Goal: Task Accomplishment & Management: Manage account settings

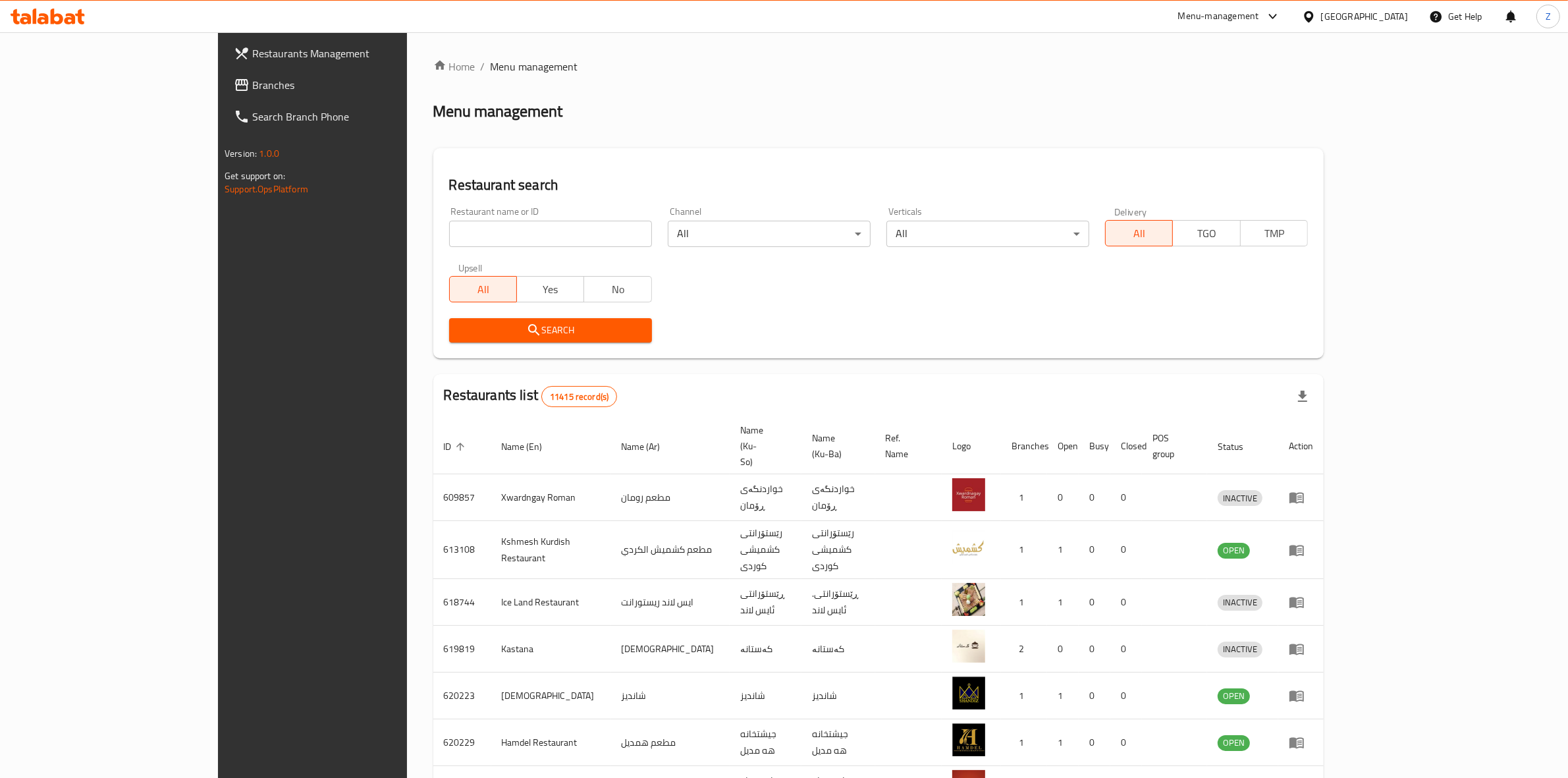
click at [441, 247] on div "Restaurant name or ID Restaurant name or ID" at bounding box center [550, 227] width 219 height 56
click at [449, 238] on input "search" at bounding box center [550, 233] width 203 height 26
click button "Search" at bounding box center [550, 330] width 203 height 25
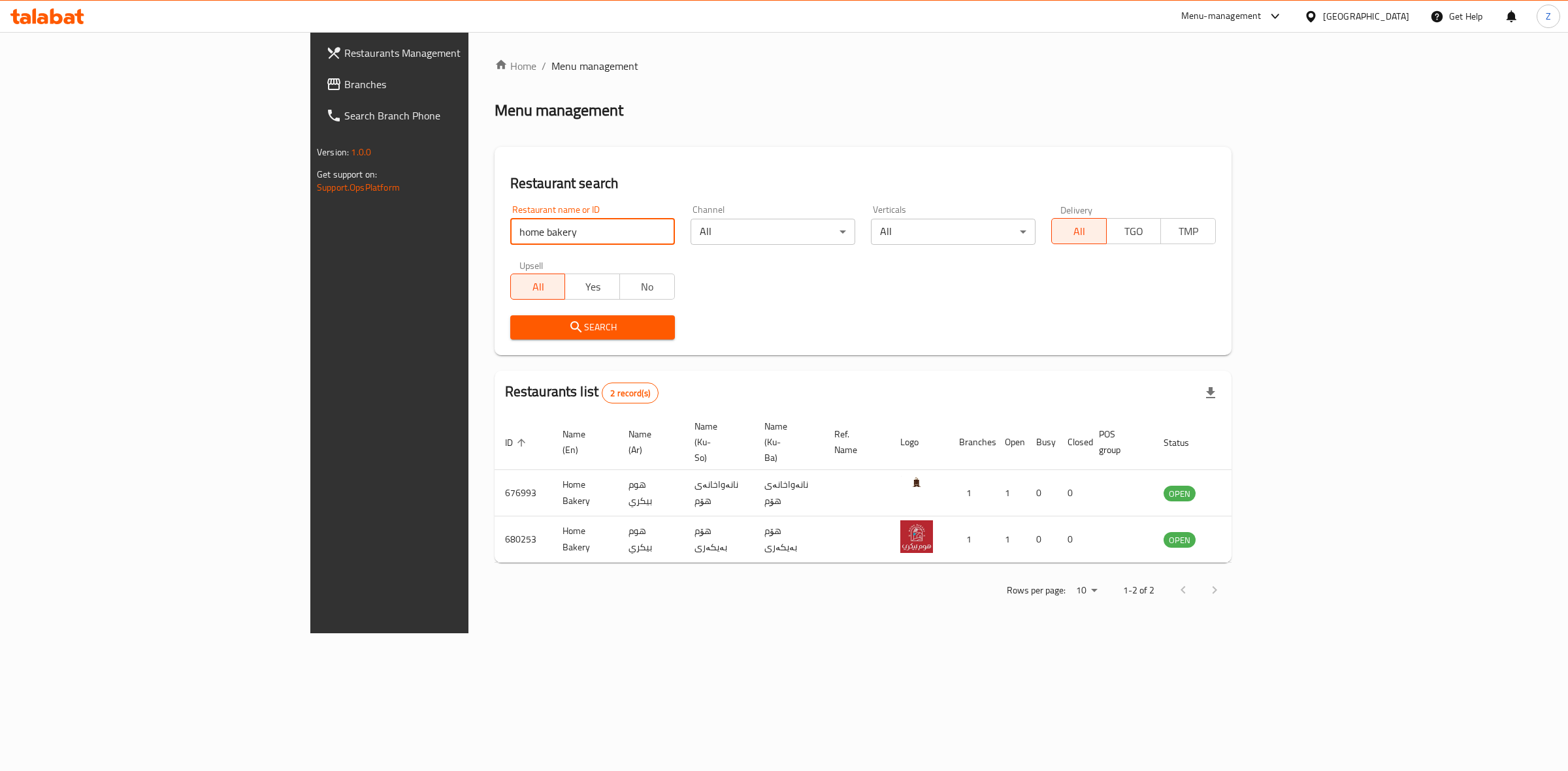
click at [510, 224] on input "home bakery" at bounding box center [592, 231] width 164 height 26
paste input "676993"
type input "676993"
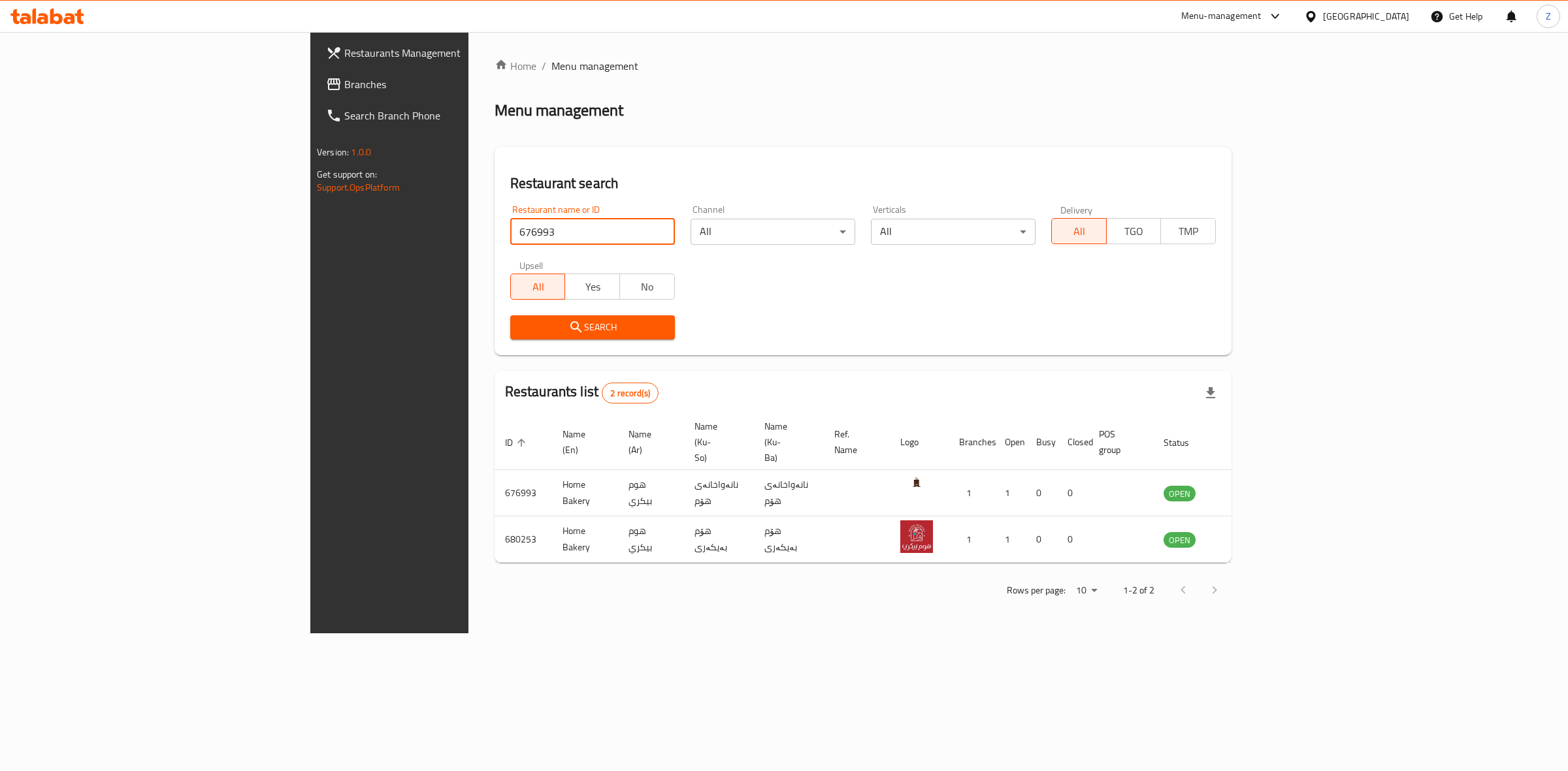
click button "Search" at bounding box center [592, 327] width 164 height 24
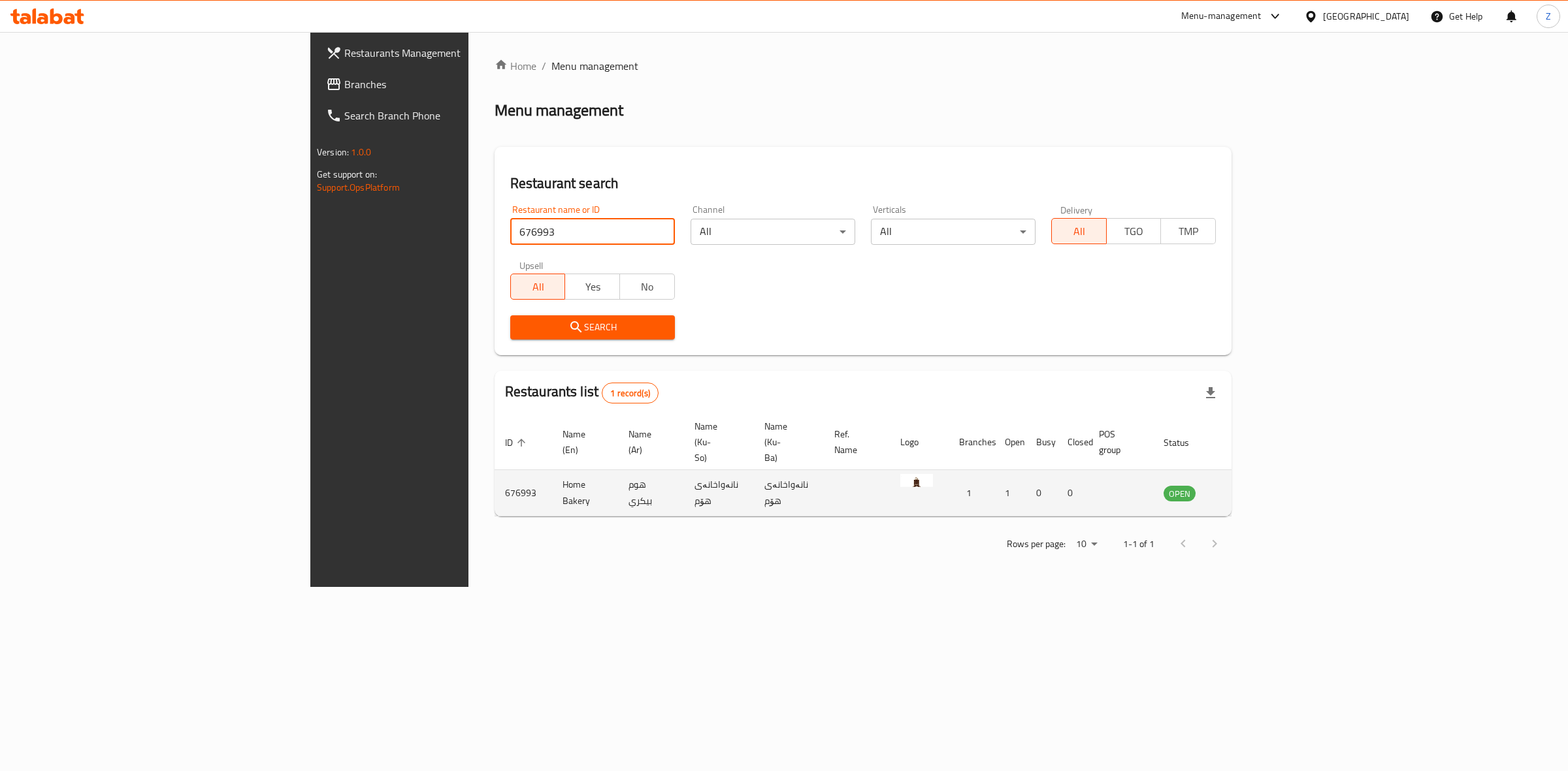
click at [1247, 489] on icon "enhanced table" at bounding box center [1239, 494] width 14 height 11
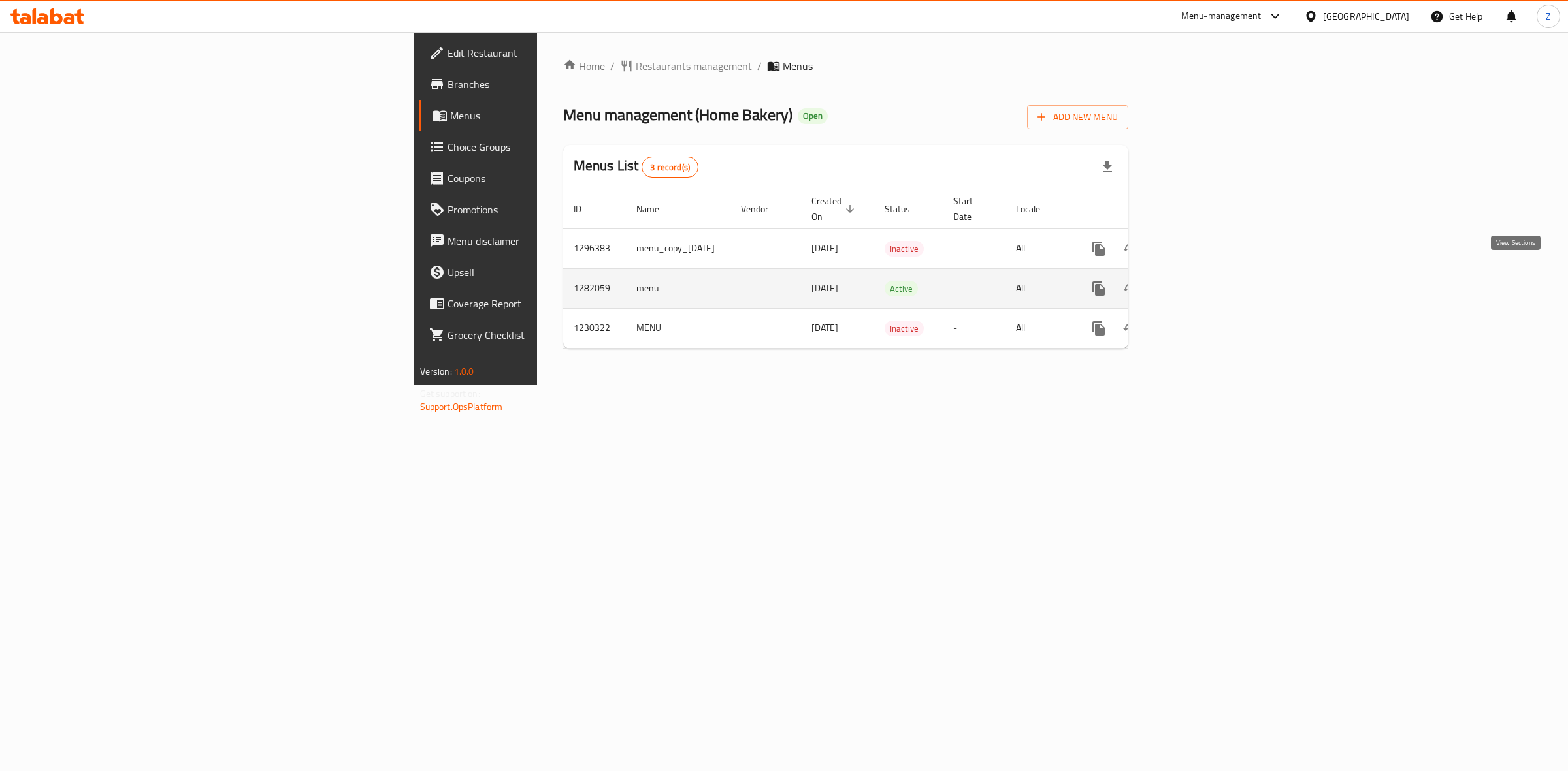
click at [1208, 273] on link "enhanced table" at bounding box center [1192, 288] width 31 height 31
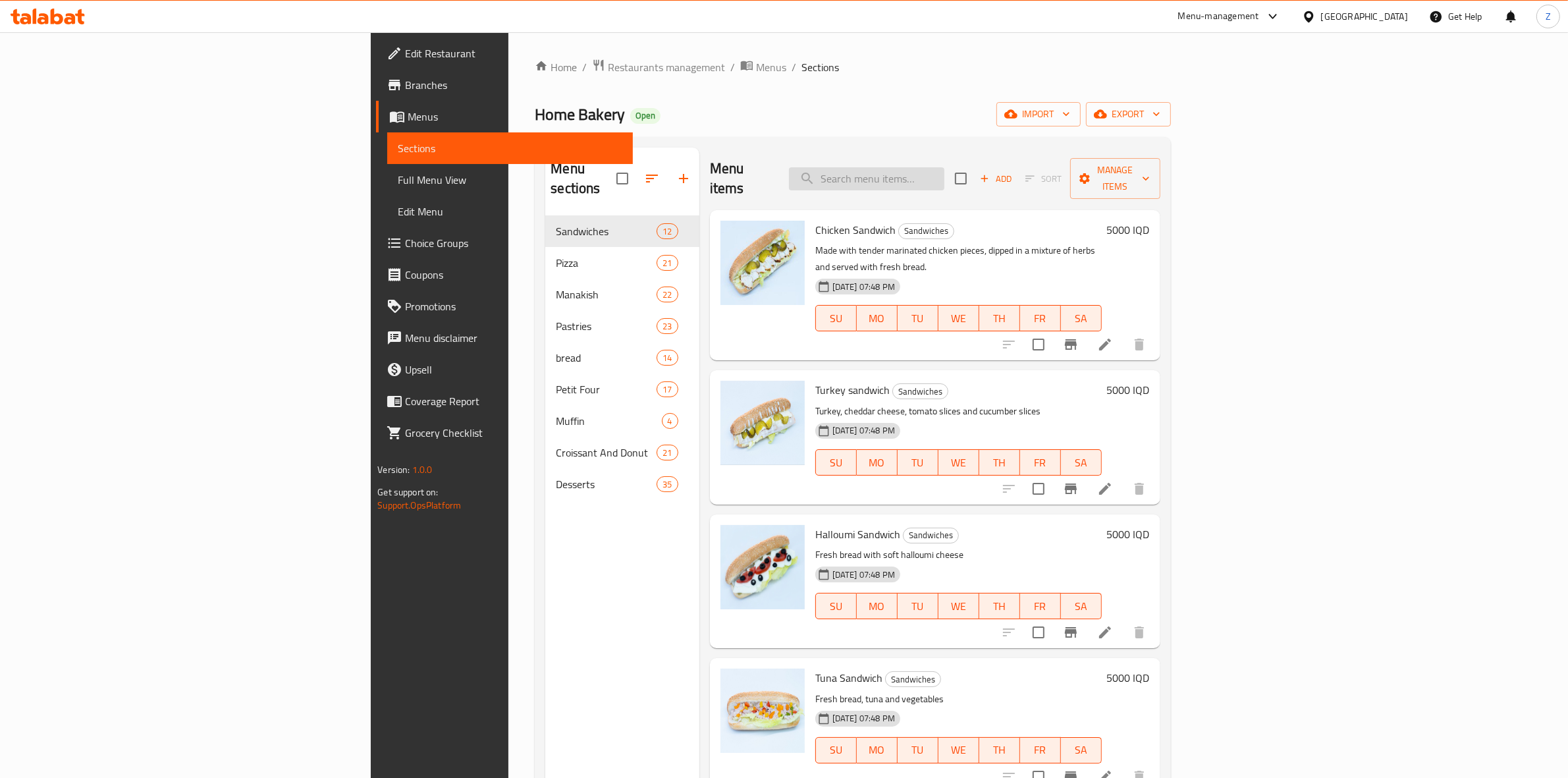
click at [944, 167] on input "search" at bounding box center [866, 178] width 156 height 23
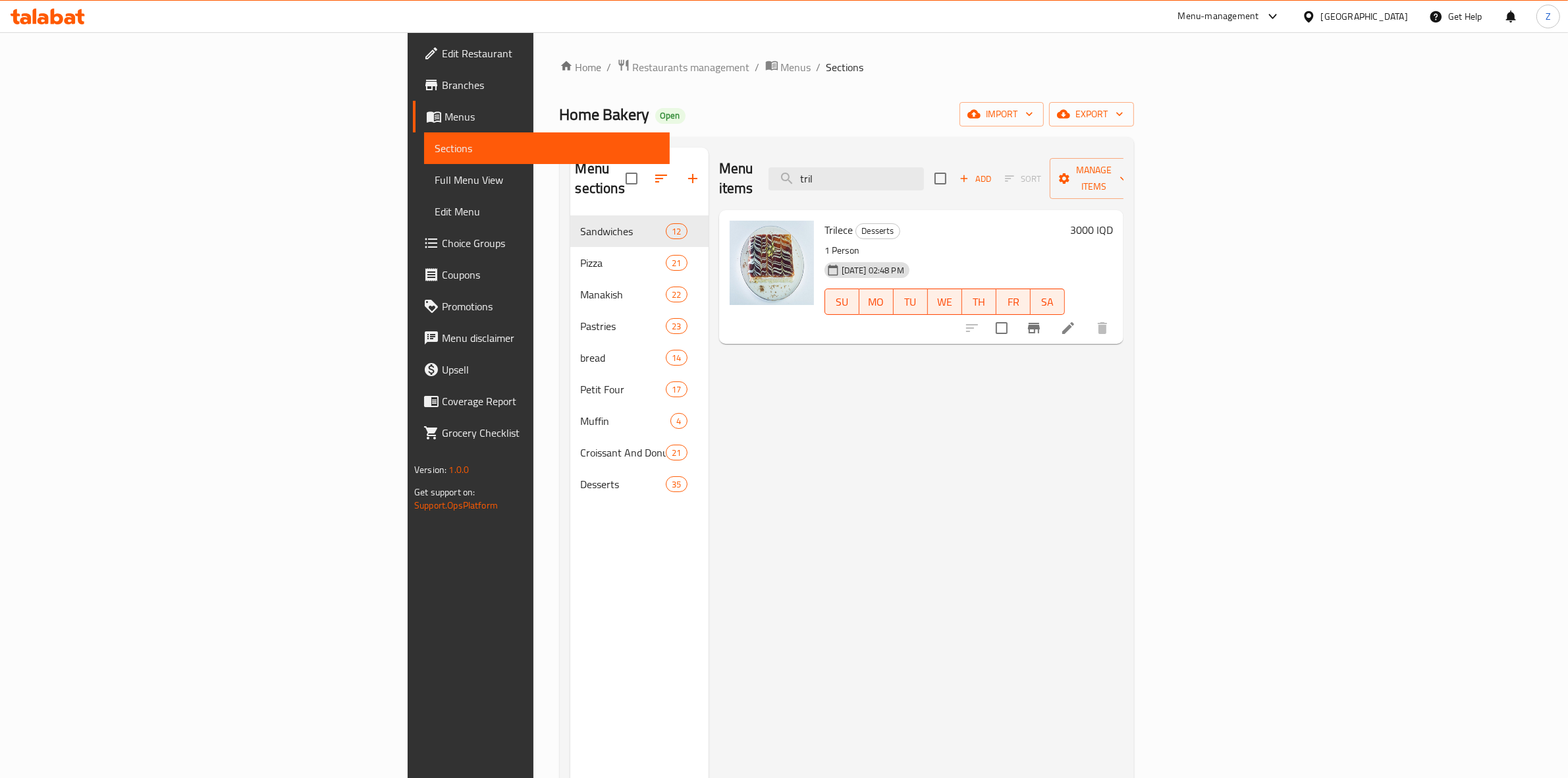
type input "tril"
click at [1113, 221] on h6 "3000 IQD" at bounding box center [1091, 230] width 43 height 19
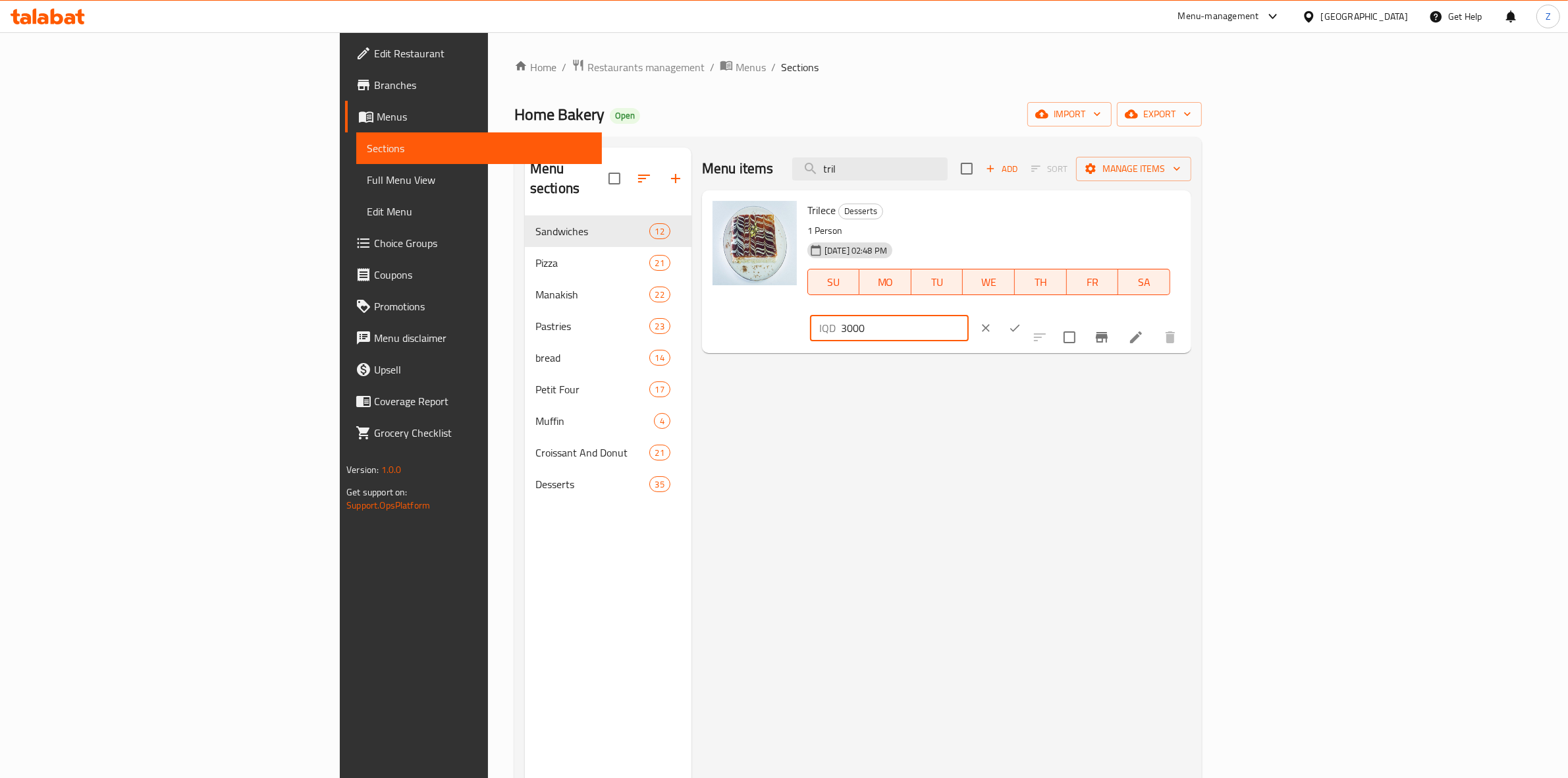
drag, startPoint x: 1342, startPoint y: 218, endPoint x: 1314, endPoint y: 224, distance: 28.6
click at [969, 315] on div "IQD 3000 ​" at bounding box center [889, 327] width 159 height 26
type input "5000"
click at [1021, 321] on icon "ok" at bounding box center [1015, 328] width 14 height 14
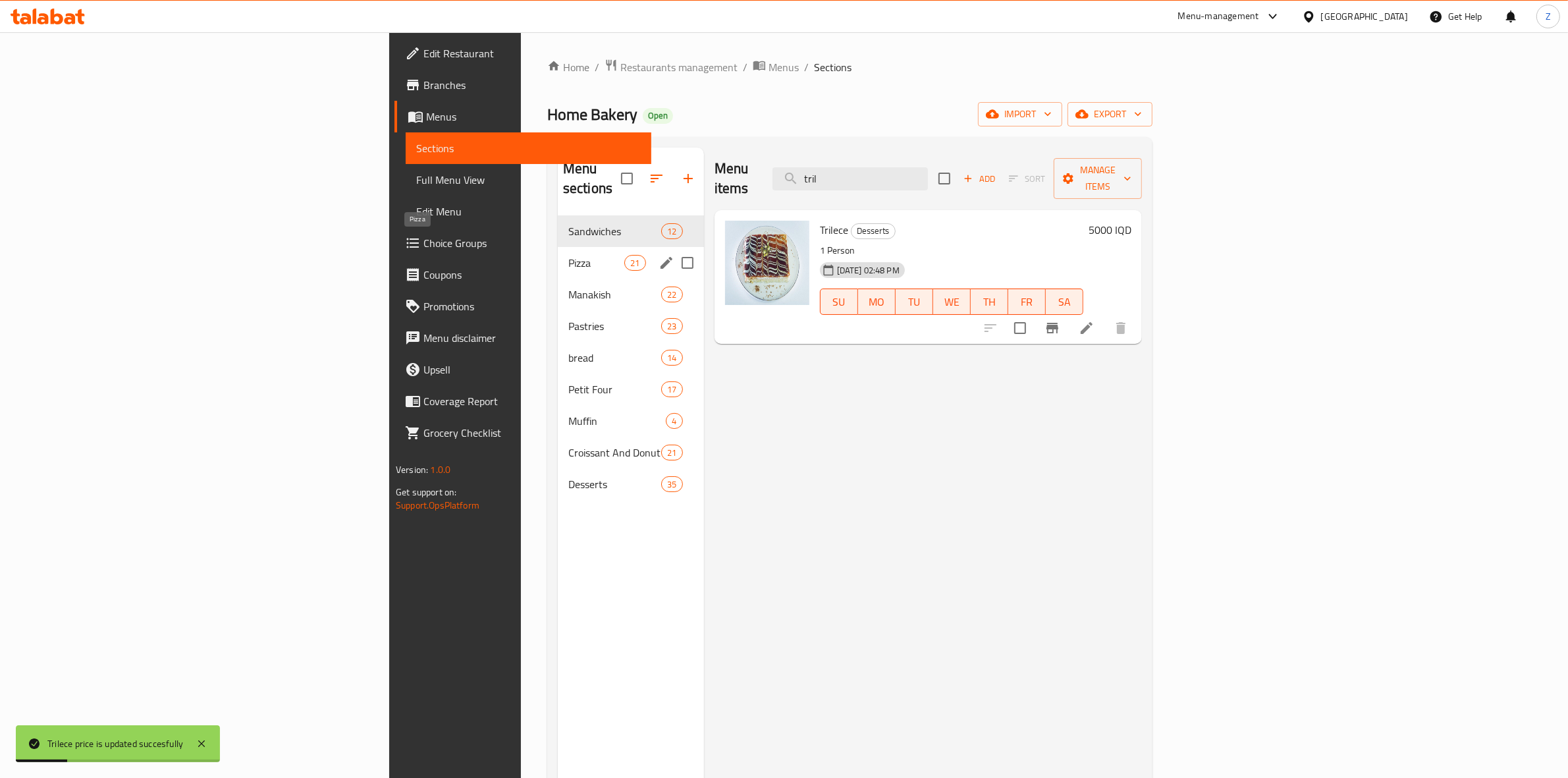
click at [568, 255] on span "Pizza" at bounding box center [596, 262] width 56 height 16
